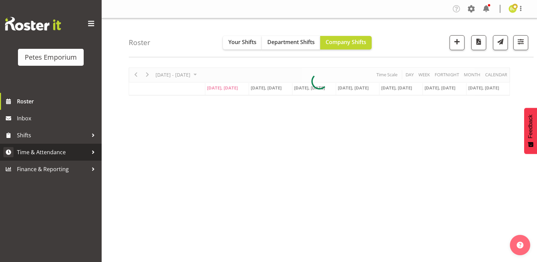
click at [55, 151] on span "Time & Attendance" at bounding box center [52, 152] width 71 height 10
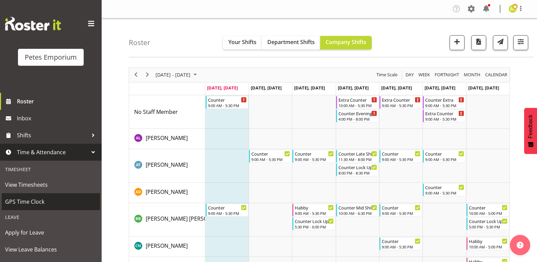
click at [33, 194] on link "GPS Time Clock" at bounding box center [51, 201] width 98 height 17
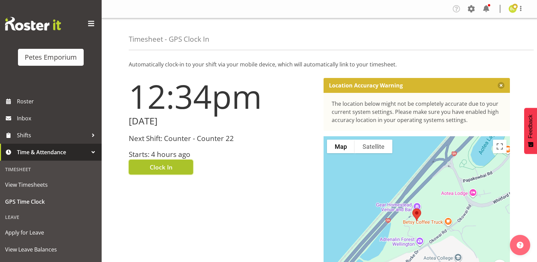
click at [163, 169] on span "Clock In" at bounding box center [161, 167] width 23 height 9
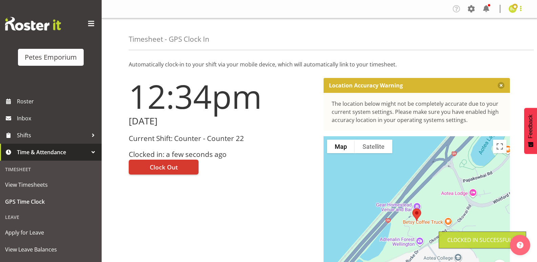
click at [522, 8] on span at bounding box center [521, 8] width 8 height 8
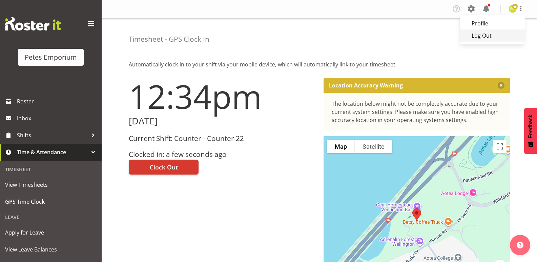
click at [483, 36] on link "Log Out" at bounding box center [492, 35] width 65 height 12
